Goal: Task Accomplishment & Management: Use online tool/utility

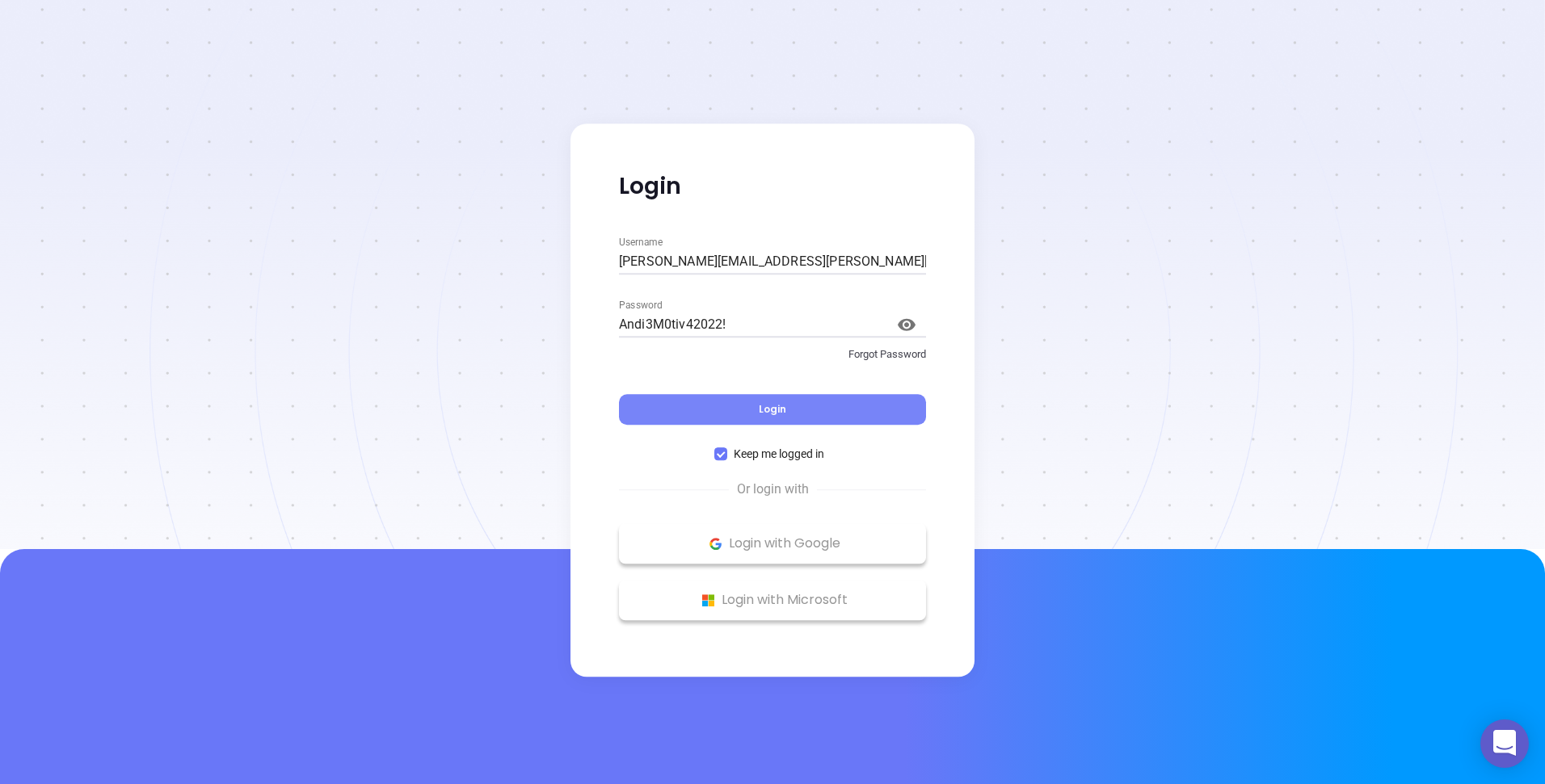
click at [832, 415] on button "Login" at bounding box center [772, 409] width 307 height 30
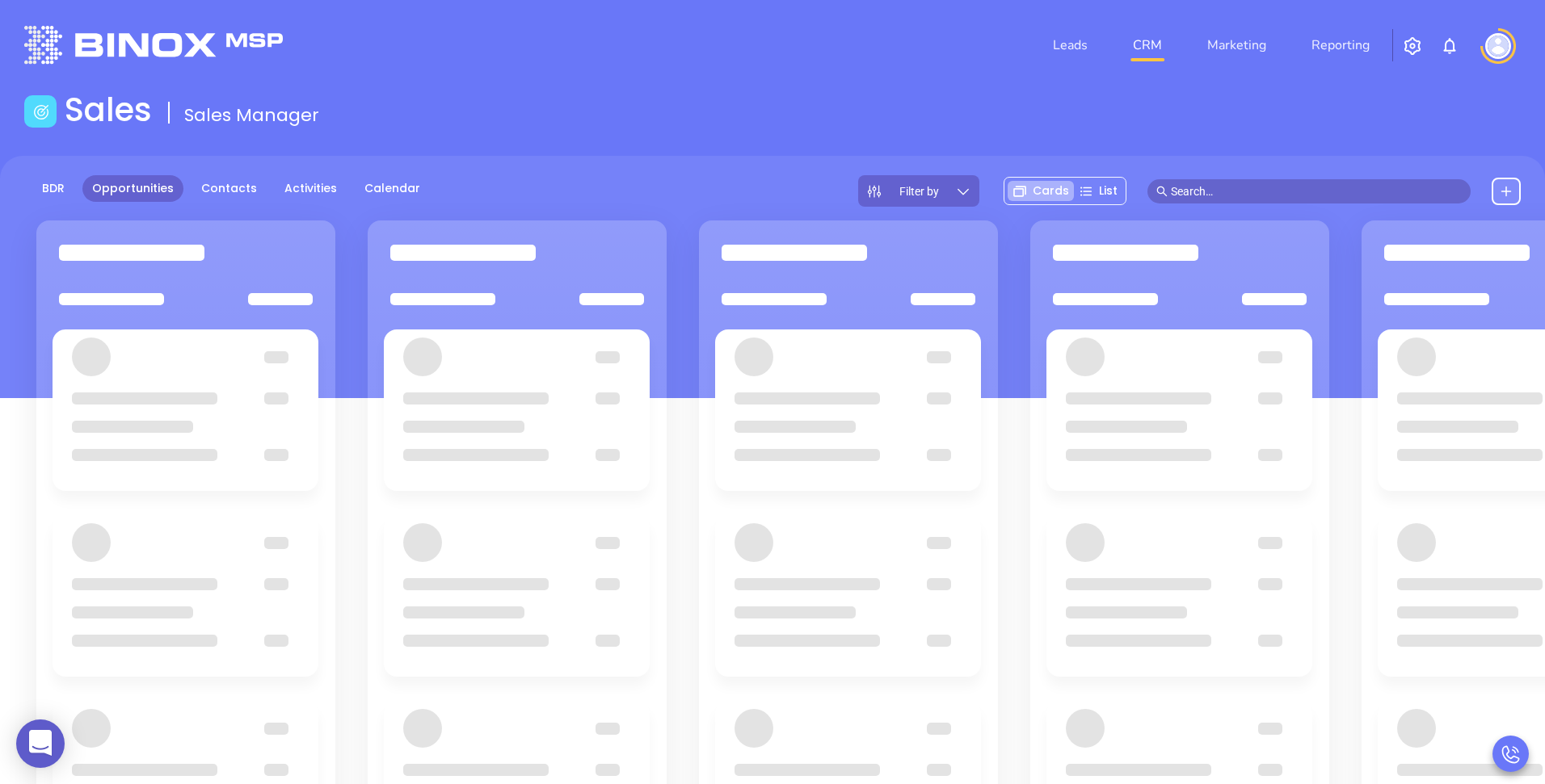
click at [988, 103] on div "Sales Sales Manager" at bounding box center [772, 113] width 1516 height 45
